Goal: Find specific page/section: Find specific page/section

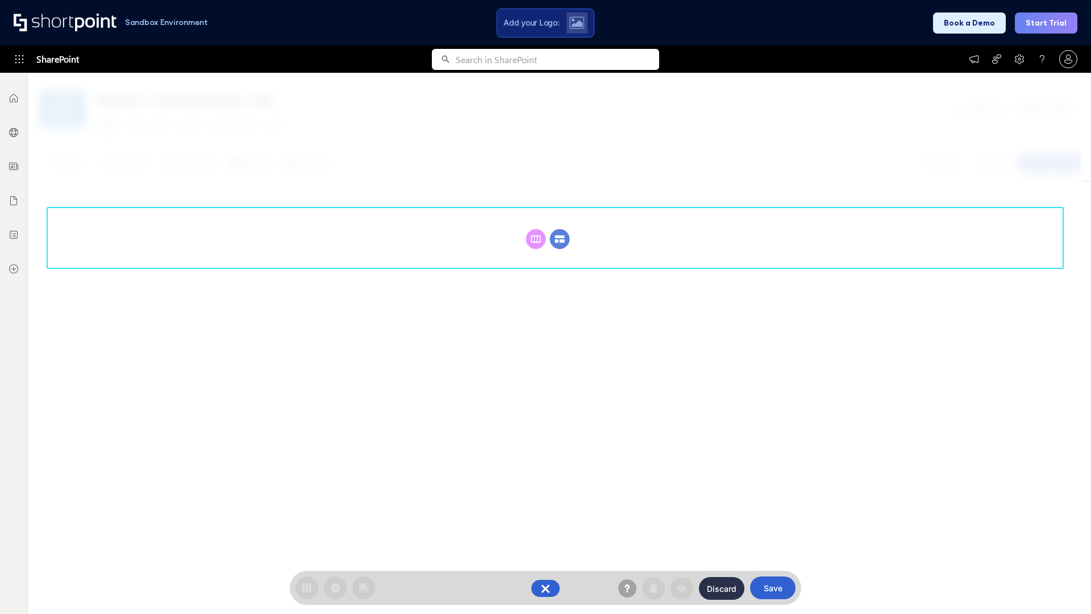
scroll to position [156, 0]
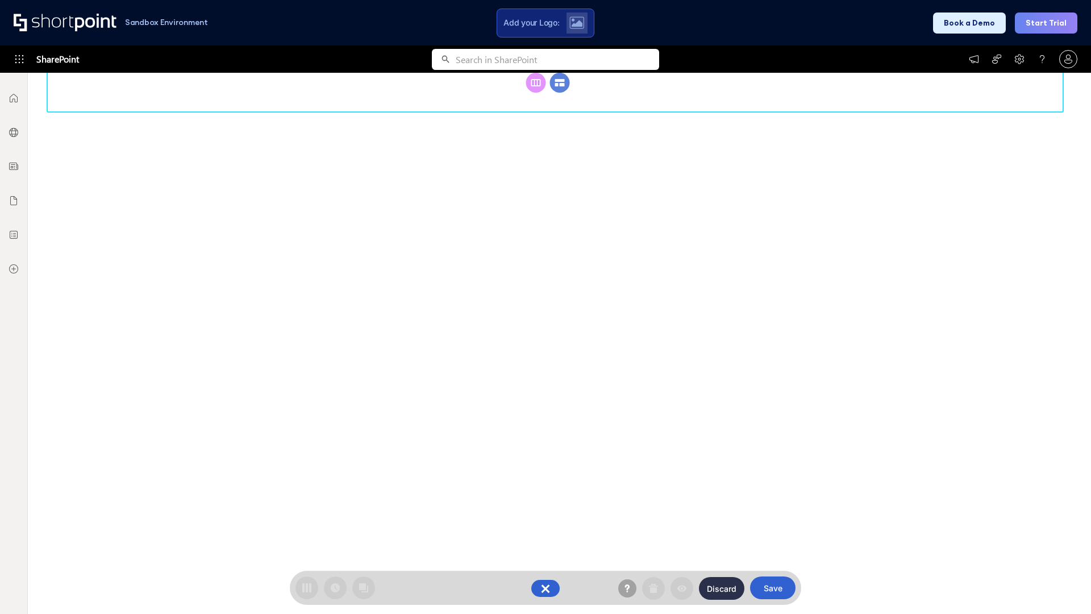
click at [560, 93] on circle at bounding box center [560, 83] width 20 height 20
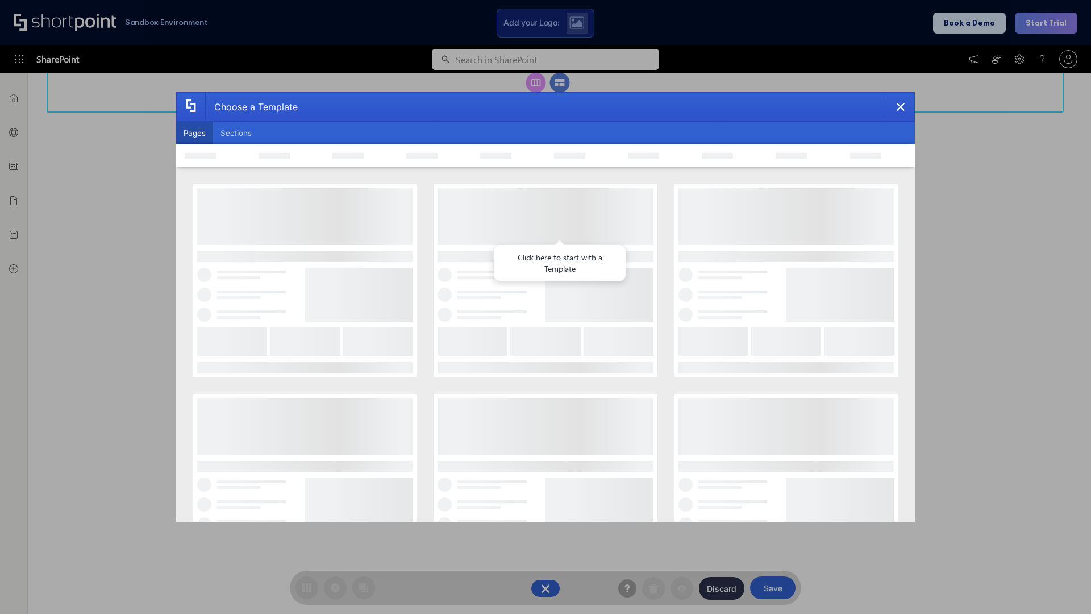
scroll to position [0, 0]
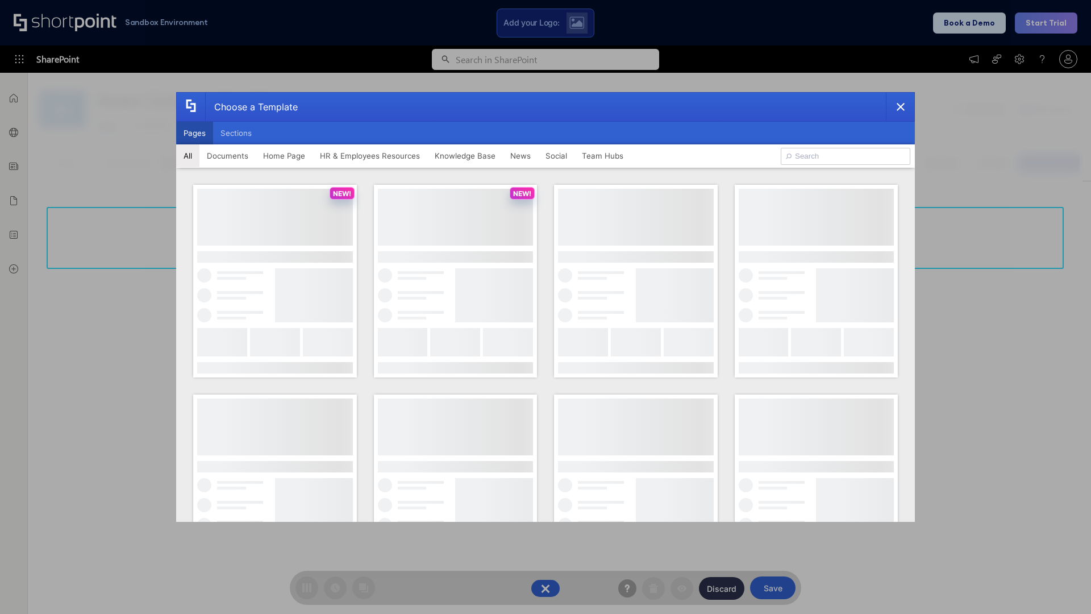
click at [194, 133] on button "Pages" at bounding box center [194, 133] width 37 height 23
type input "prise 1"
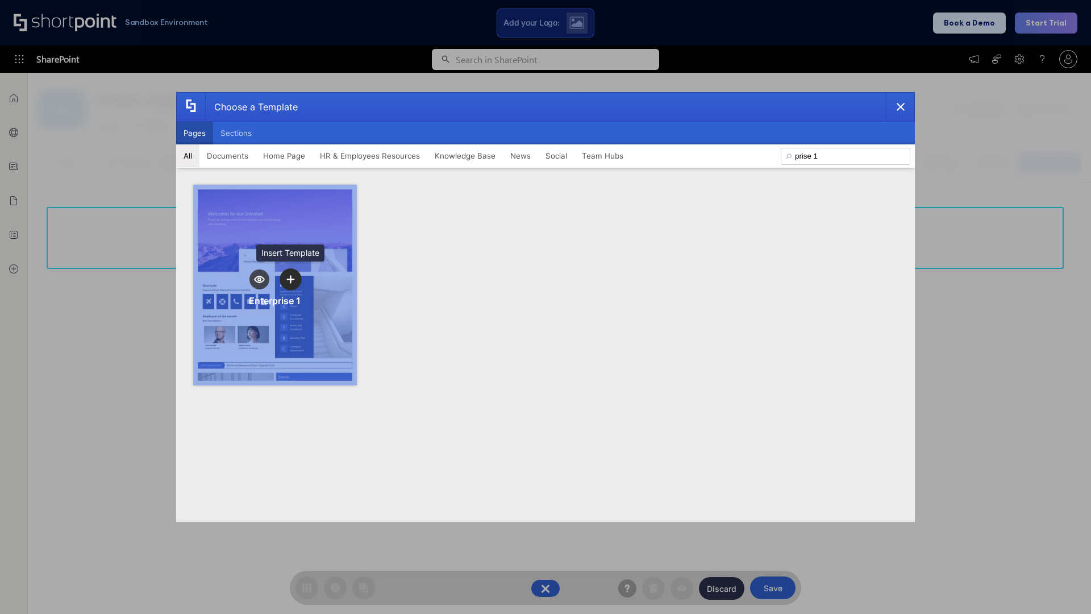
click at [290, 279] on icon "template selector" at bounding box center [290, 279] width 8 height 8
